Goal: Information Seeking & Learning: Learn about a topic

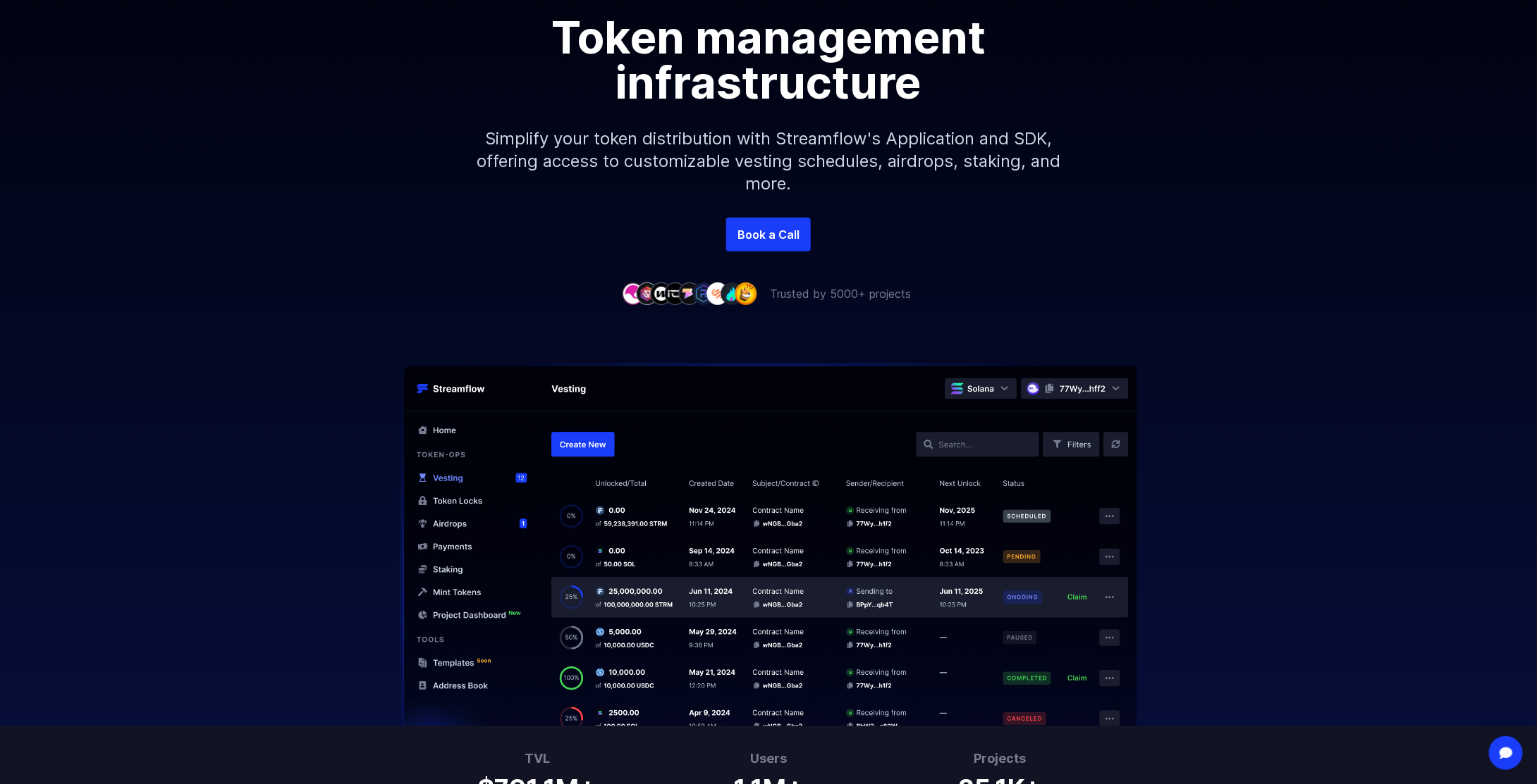
scroll to position [282, 0]
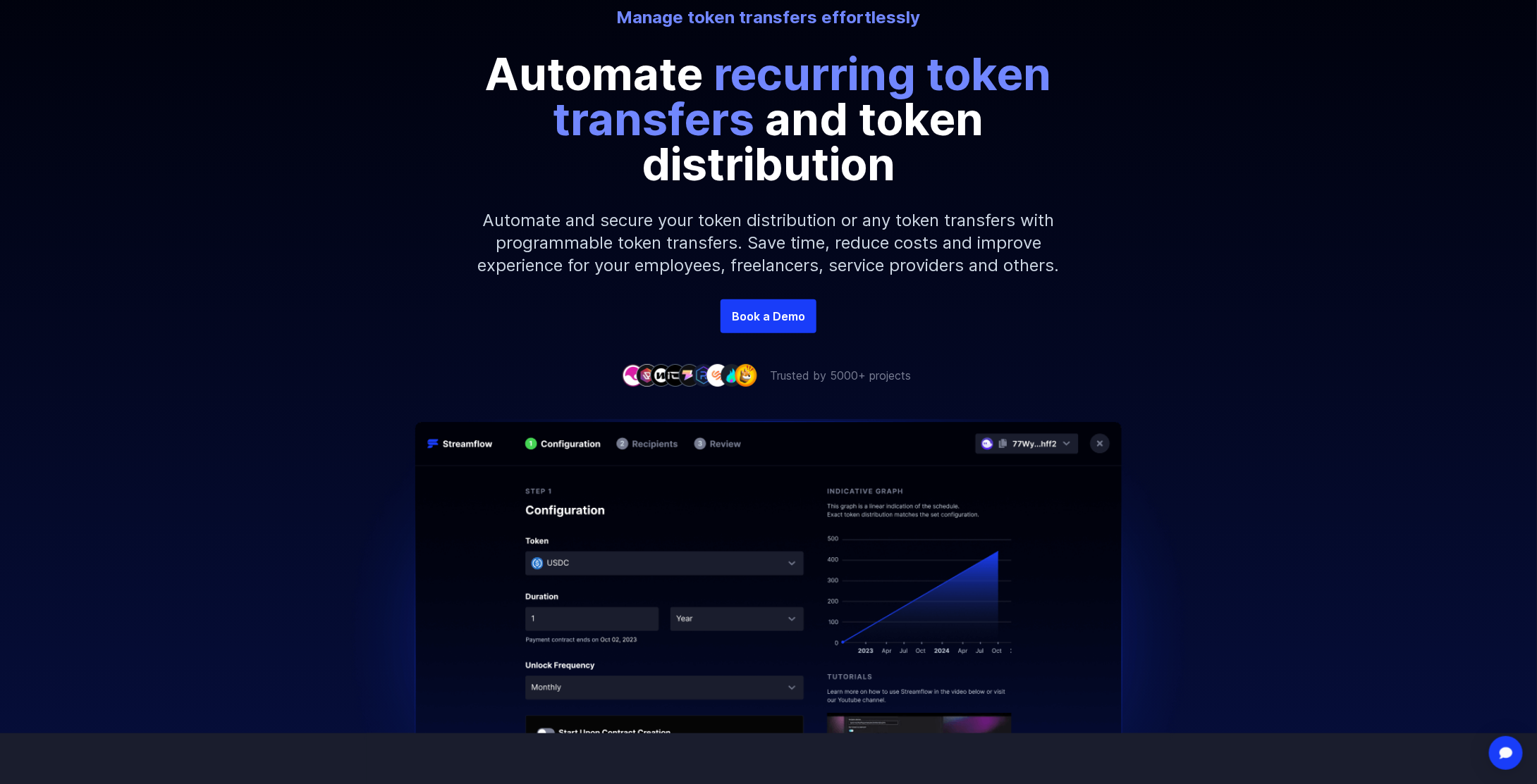
scroll to position [71, 0]
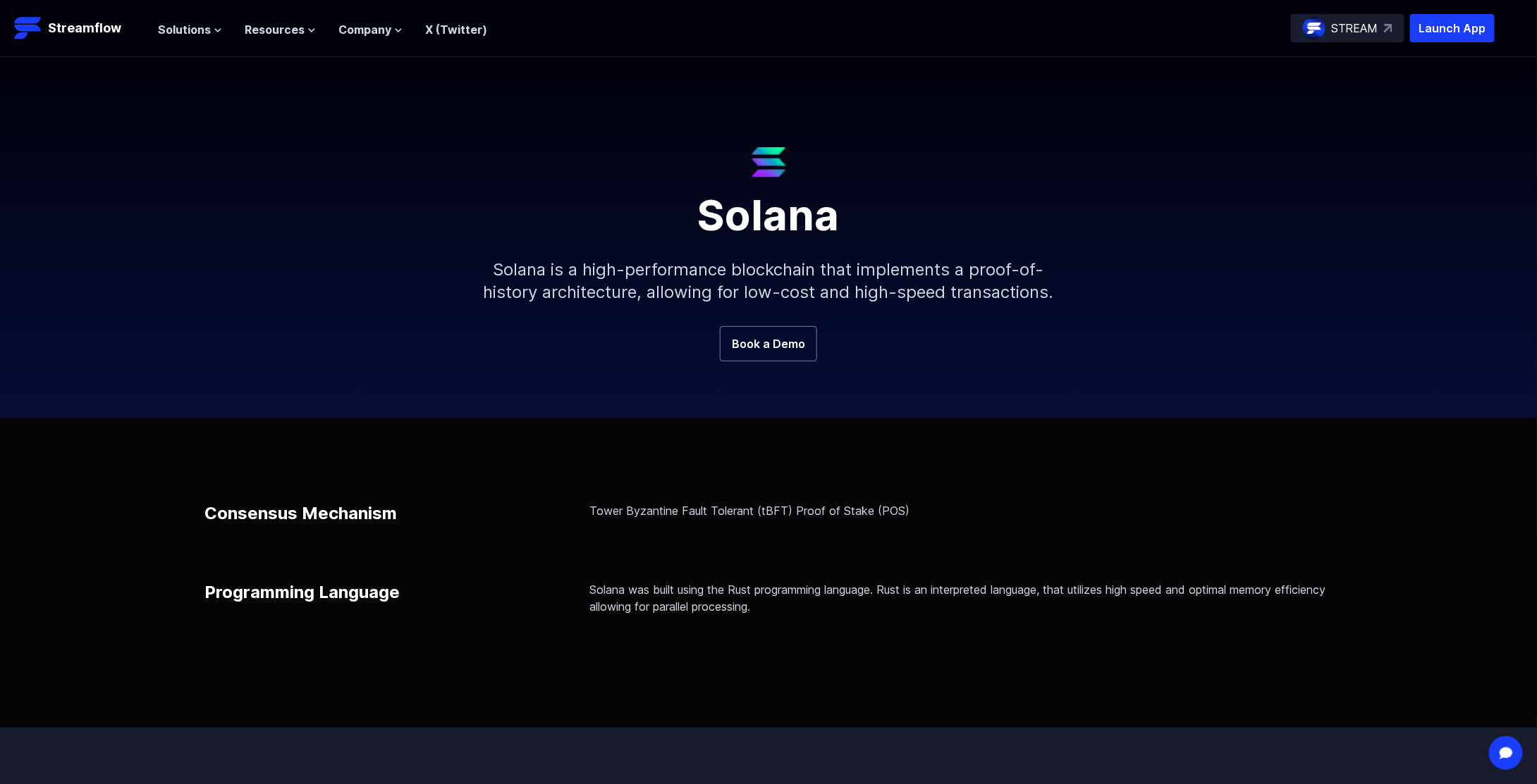
scroll to position [71, 0]
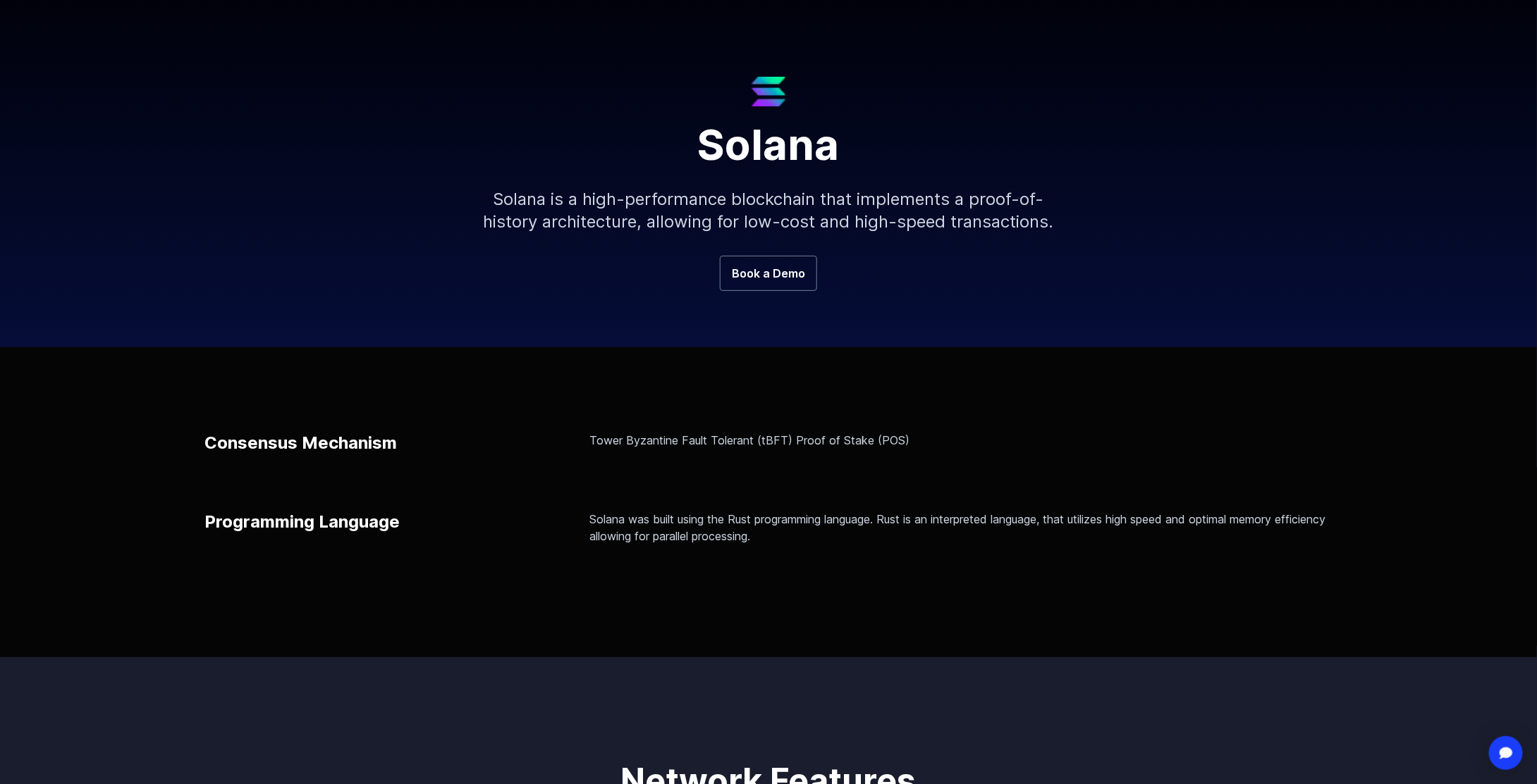
scroll to position [141, 0]
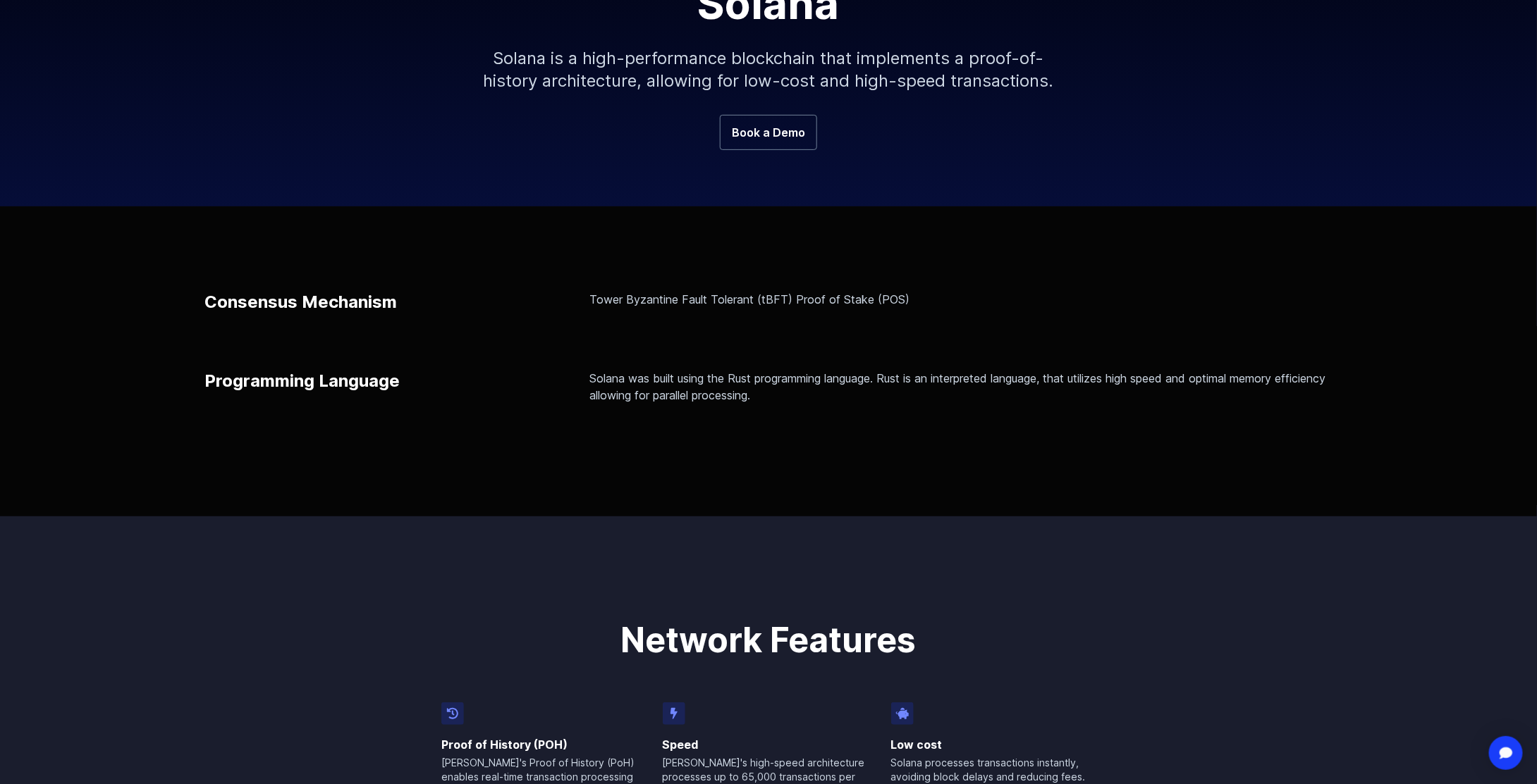
scroll to position [282, 0]
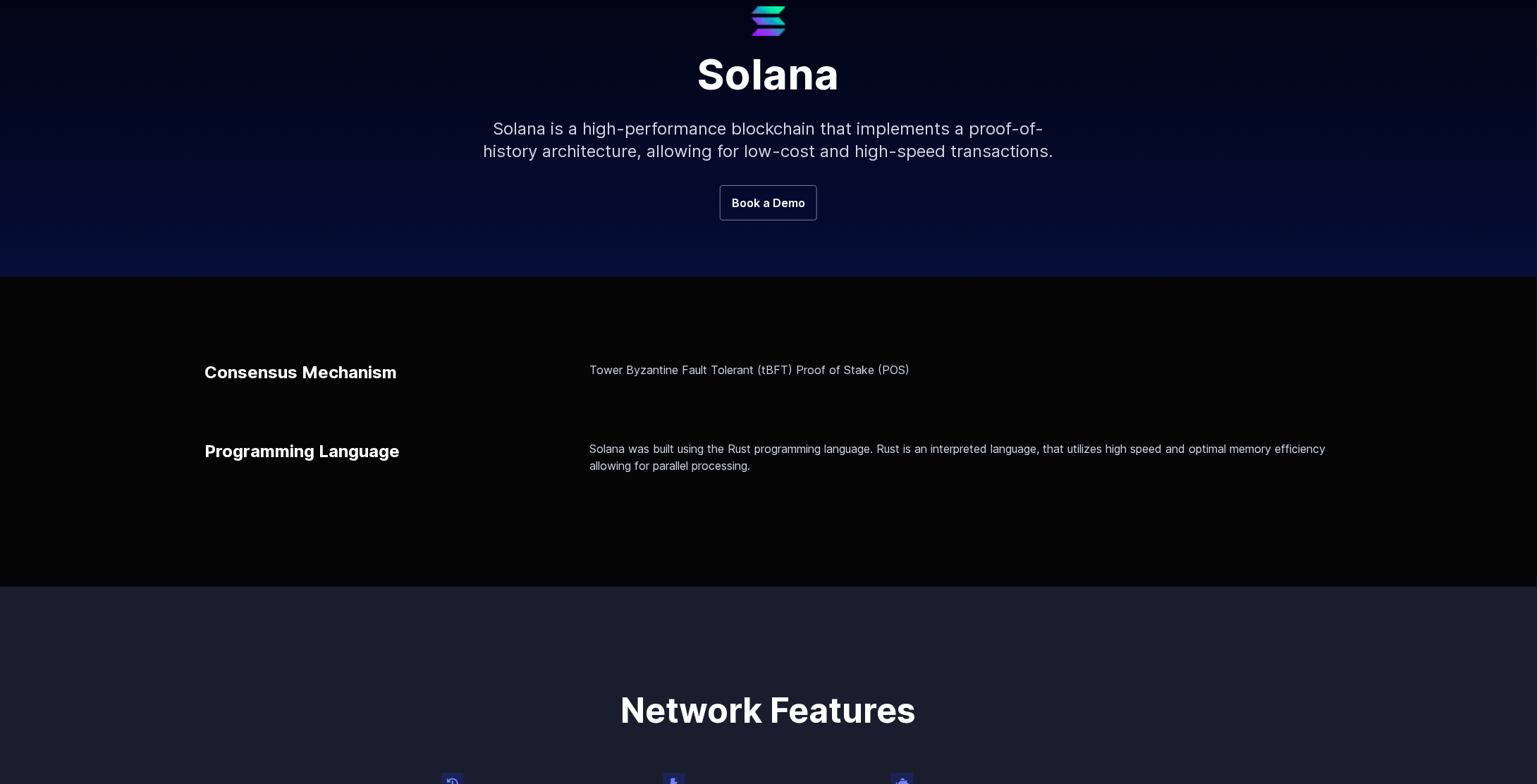
scroll to position [211, 0]
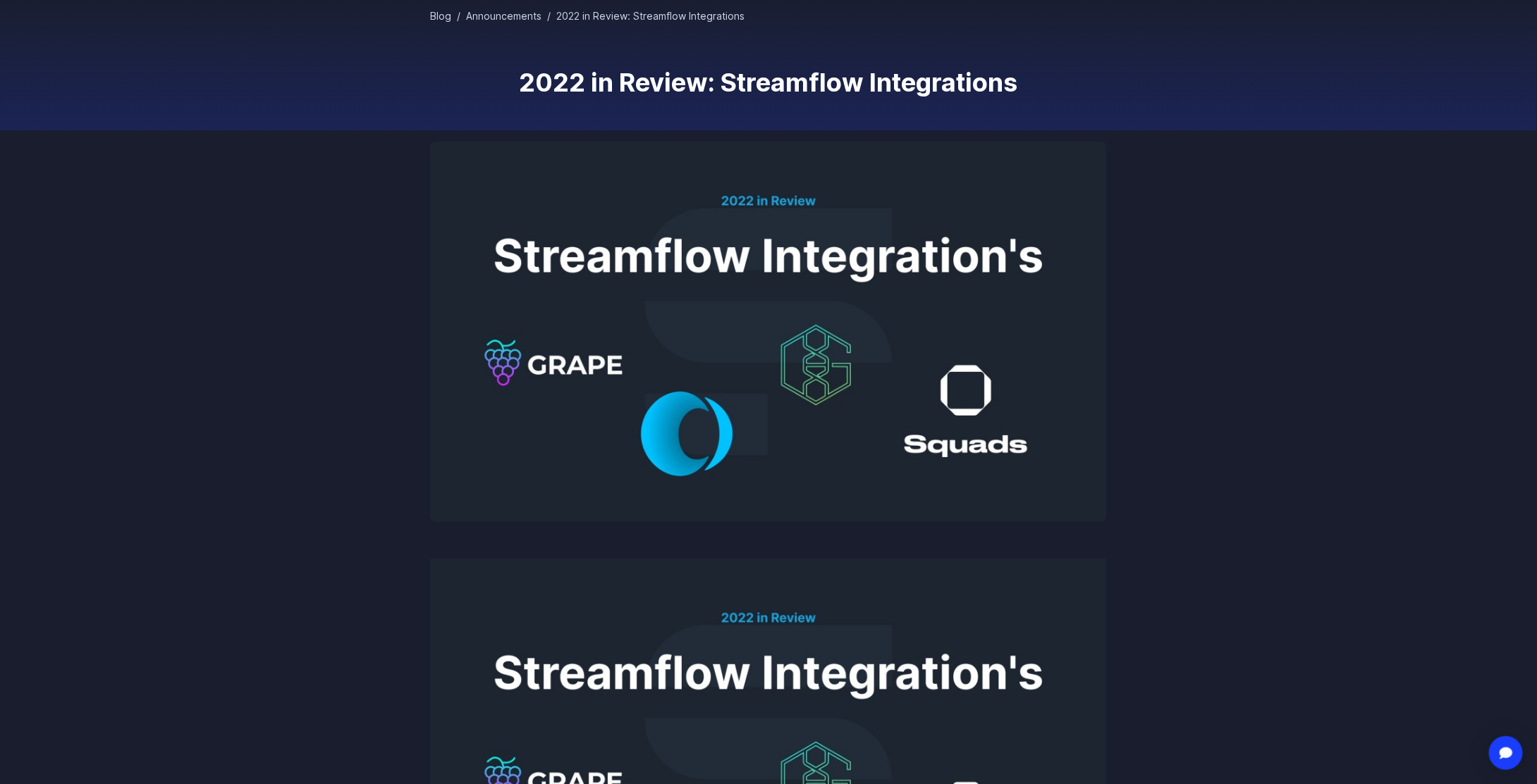
scroll to position [141, 0]
